Goal: Check status: Check status

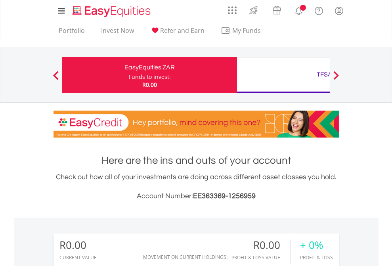
scroll to position [76, 124]
click at [129, 75] on div "Funds to invest:" at bounding box center [150, 77] width 42 height 8
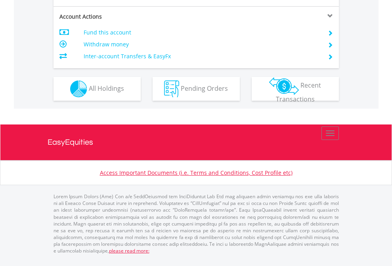
scroll to position [760, 0]
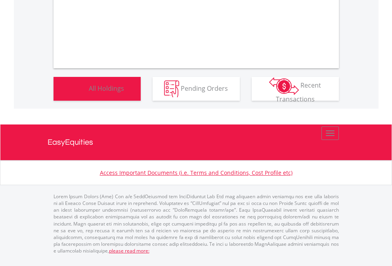
click at [89, 92] on span "All Holdings" at bounding box center [106, 88] width 35 height 9
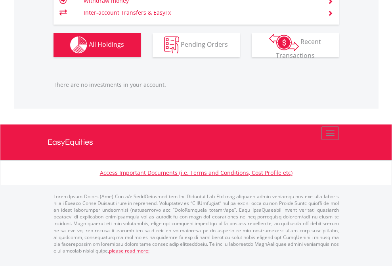
scroll to position [76, 124]
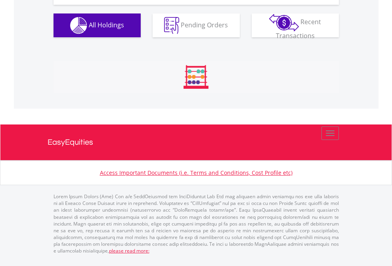
scroll to position [76, 124]
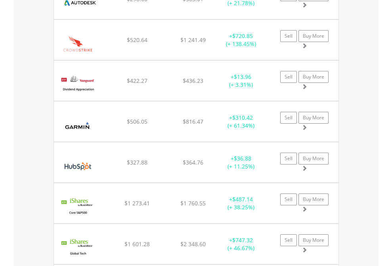
scroll to position [76, 124]
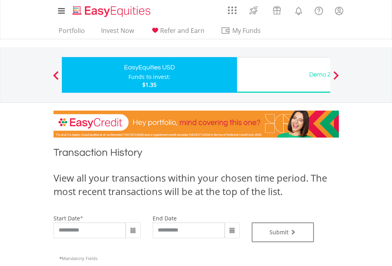
type input "**********"
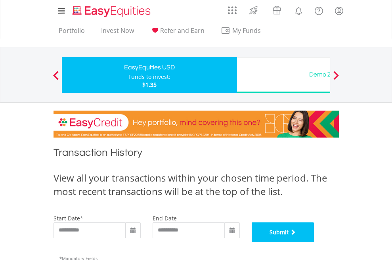
click at [314, 242] on button "Submit" at bounding box center [283, 232] width 63 height 20
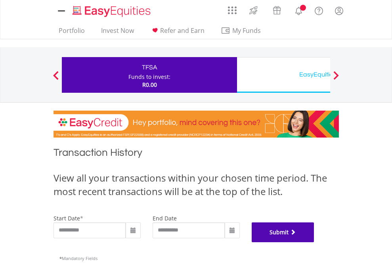
click at [314, 242] on button "Submit" at bounding box center [283, 232] width 63 height 20
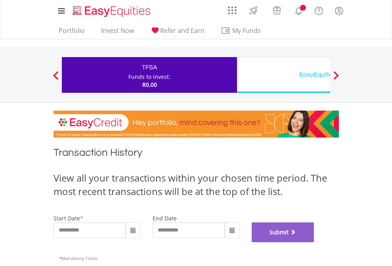
scroll to position [322, 0]
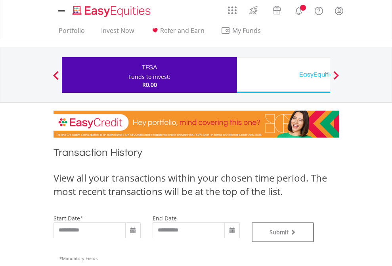
click at [283, 75] on div "EasyEquities USD" at bounding box center [324, 74] width 165 height 11
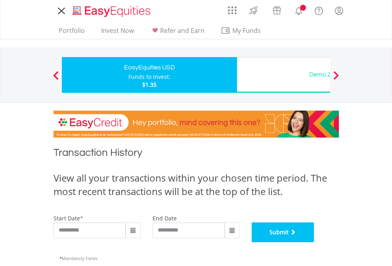
click at [314, 242] on button "Submit" at bounding box center [283, 232] width 63 height 20
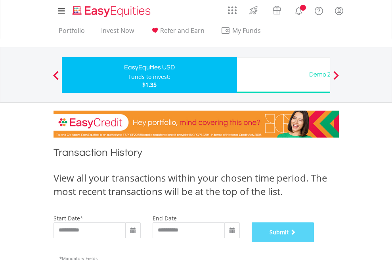
scroll to position [322, 0]
